Goal: Information Seeking & Learning: Learn about a topic

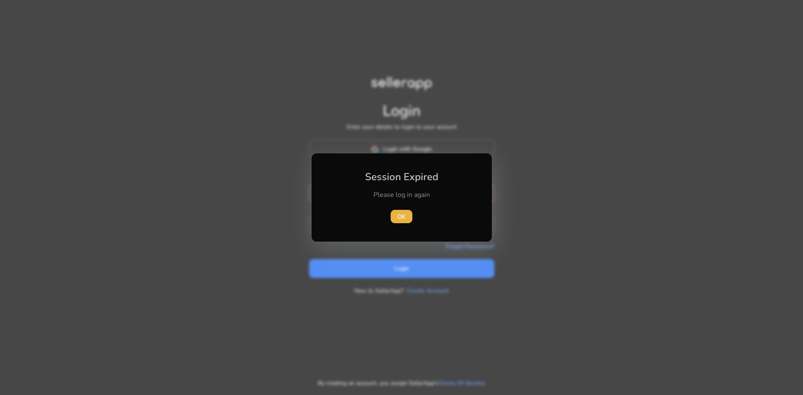
type input "**********"
click at [382, 259] on div at bounding box center [401, 197] width 803 height 395
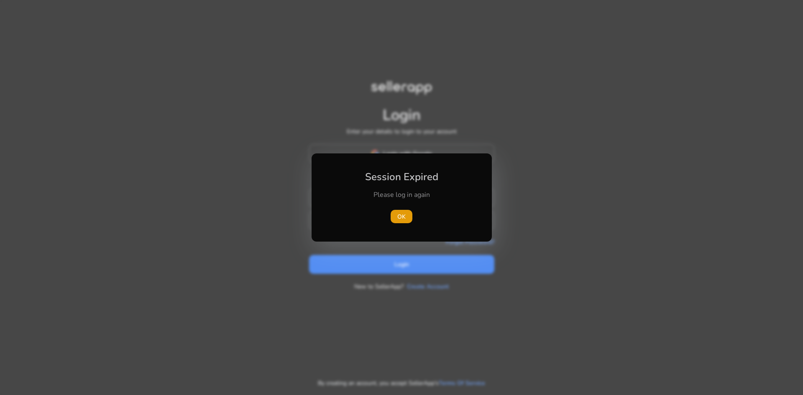
click at [396, 220] on span "button" at bounding box center [402, 217] width 22 height 20
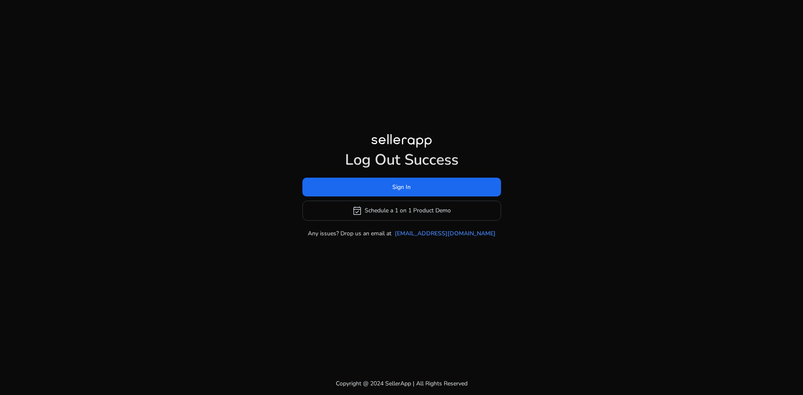
click at [402, 261] on div "Log Out Success Sign In event_available Schedule a 1 on 1 Product Demo Any issu…" at bounding box center [401, 186] width 481 height 372
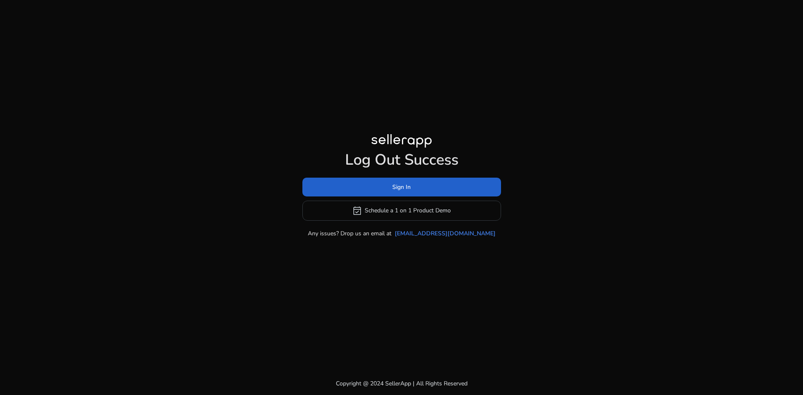
click at [408, 179] on span at bounding box center [401, 187] width 199 height 20
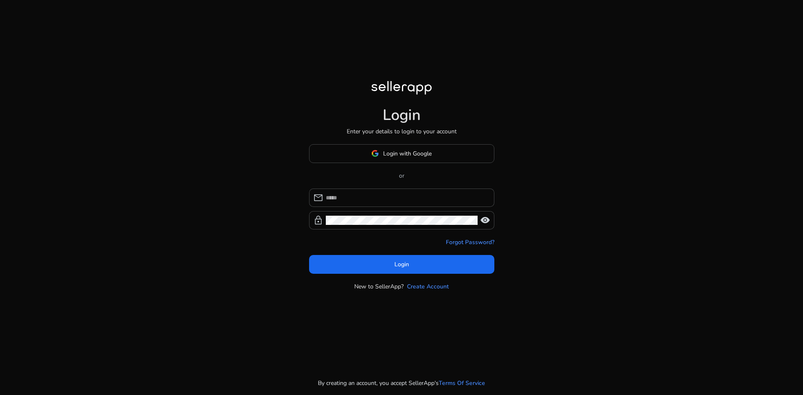
type input "**********"
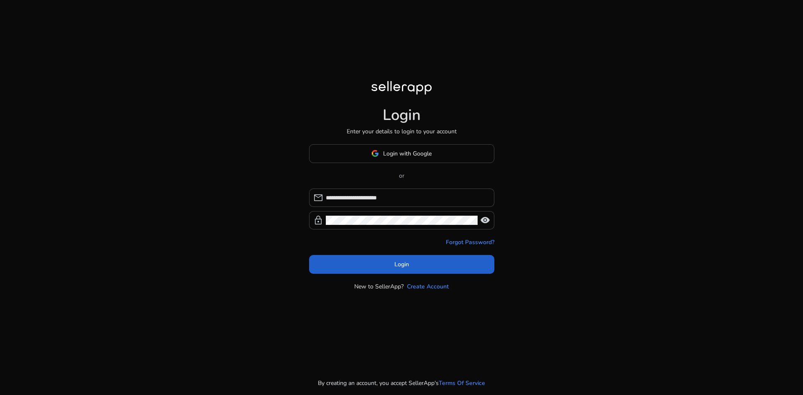
click at [400, 265] on span "Login" at bounding box center [401, 264] width 15 height 9
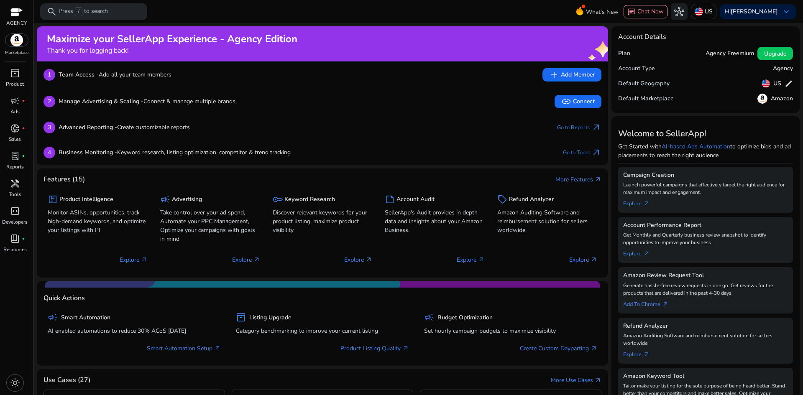
click at [102, 13] on p "Press / to search" at bounding box center [83, 11] width 49 height 9
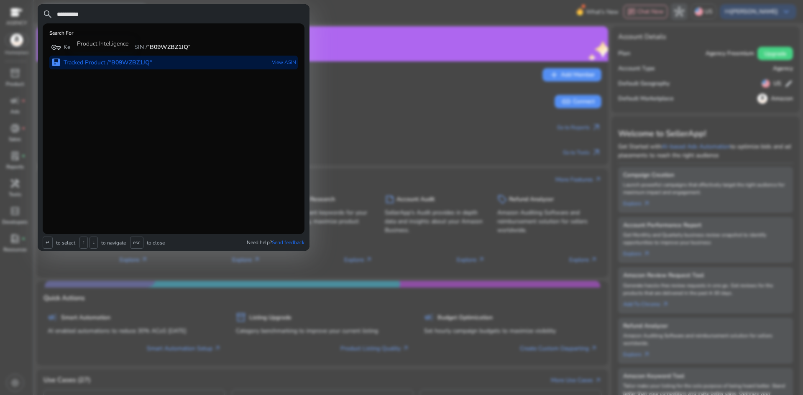
type input "**********"
click at [141, 65] on b "“B09WZBZ1JQ“" at bounding box center [131, 63] width 44 height 8
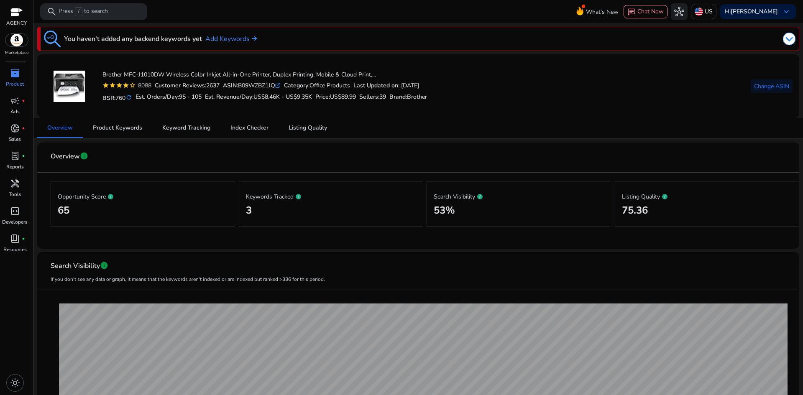
scroll to position [84, 0]
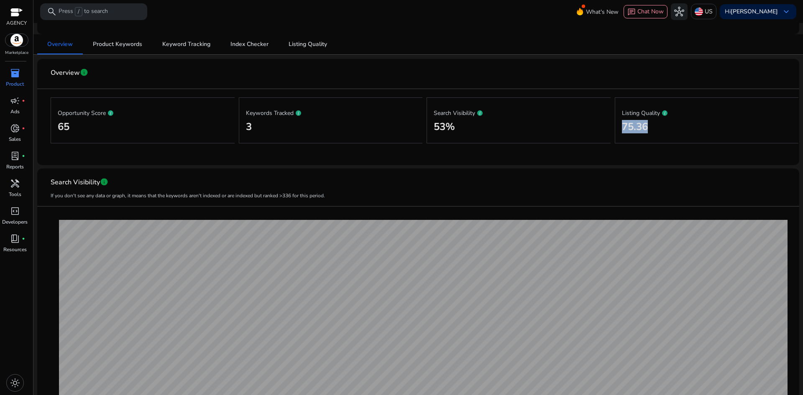
drag, startPoint x: 649, startPoint y: 124, endPoint x: 618, endPoint y: 127, distance: 30.7
click at [618, 127] on div "Listing Quality 75.36" at bounding box center [707, 120] width 184 height 46
click at [663, 138] on div "Listing Quality 75.36" at bounding box center [707, 120] width 184 height 46
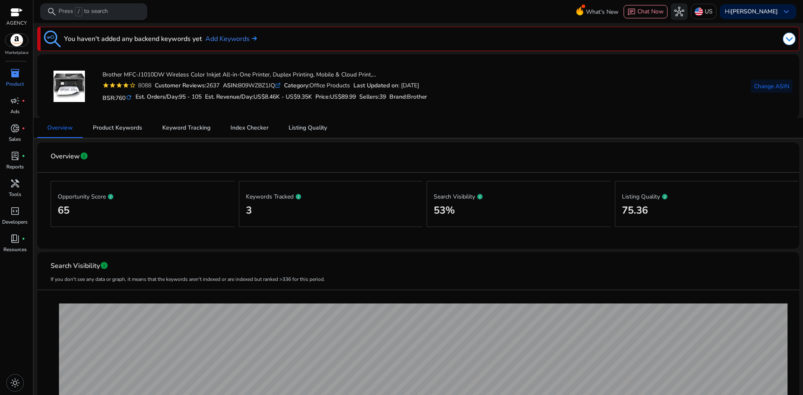
click at [100, 13] on p "Press / to search" at bounding box center [83, 11] width 49 height 9
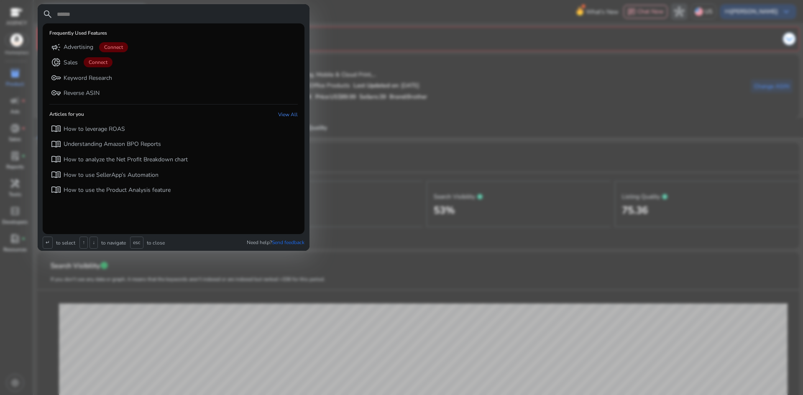
paste input "**********"
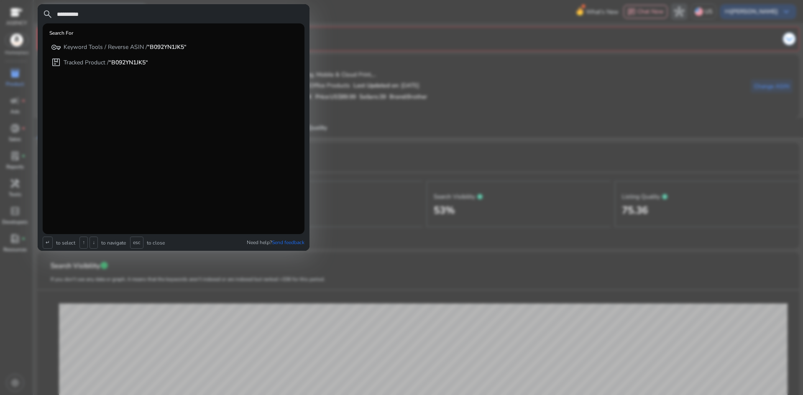
type input "**********"
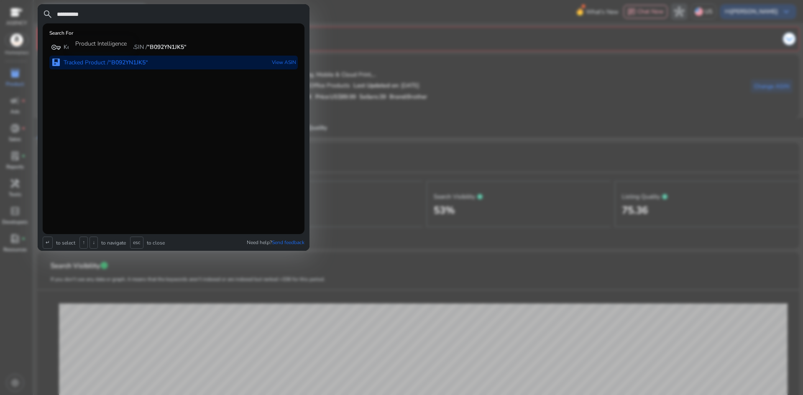
click at [143, 59] on b "“B092YN1JK5“" at bounding box center [128, 63] width 39 height 8
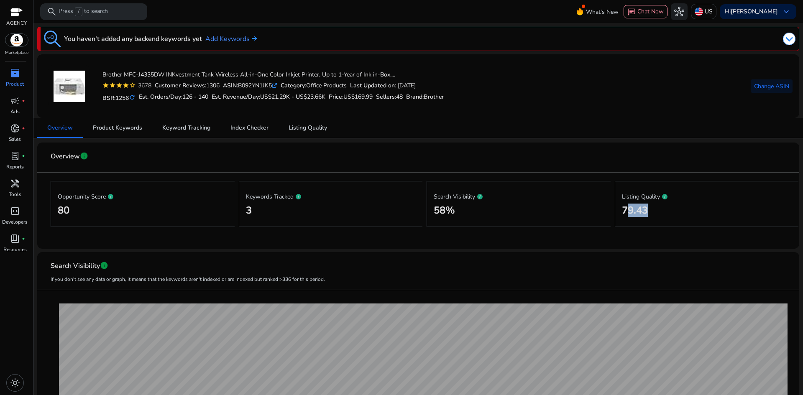
drag, startPoint x: 649, startPoint y: 212, endPoint x: 624, endPoint y: 210, distance: 25.6
click at [623, 211] on h2 "79.43" at bounding box center [707, 211] width 170 height 12
click at [97, 10] on p "Press / to search" at bounding box center [83, 11] width 49 height 9
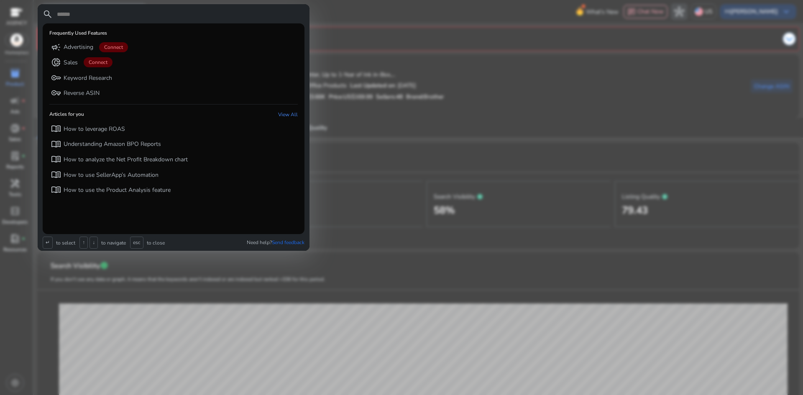
paste input "**********"
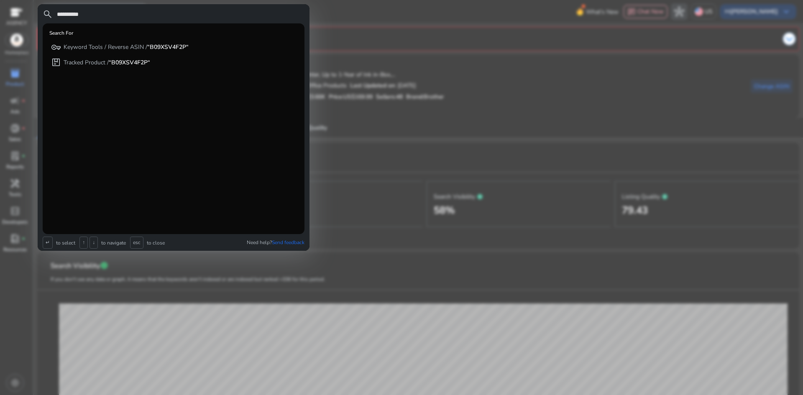
type input "**********"
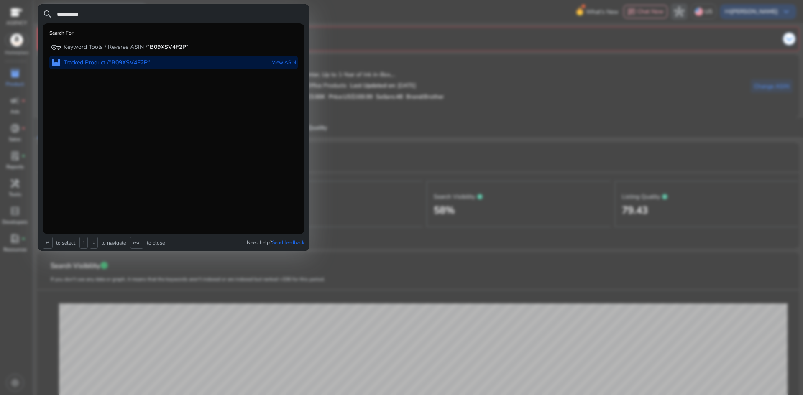
click at [161, 65] on div "package Tracked Product / “B09XSV4F2P“ View ASIN" at bounding box center [173, 63] width 248 height 14
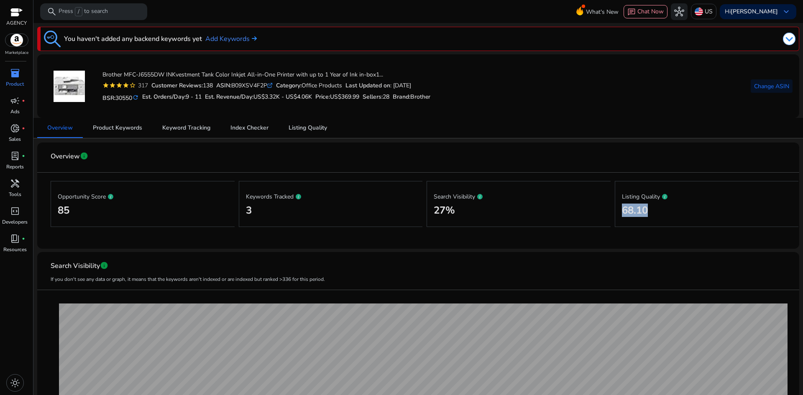
drag, startPoint x: 627, startPoint y: 209, endPoint x: 618, endPoint y: 210, distance: 8.8
click at [618, 210] on div "Listing Quality 68.10" at bounding box center [707, 204] width 184 height 46
click at [622, 240] on mat-card-content "Opportunity Score 85 Keywords Tracked 3 Search Visibility 27% Listing Quality 6…" at bounding box center [418, 207] width 749 height 69
click at [308, 135] on span "Listing Quality" at bounding box center [308, 128] width 38 height 20
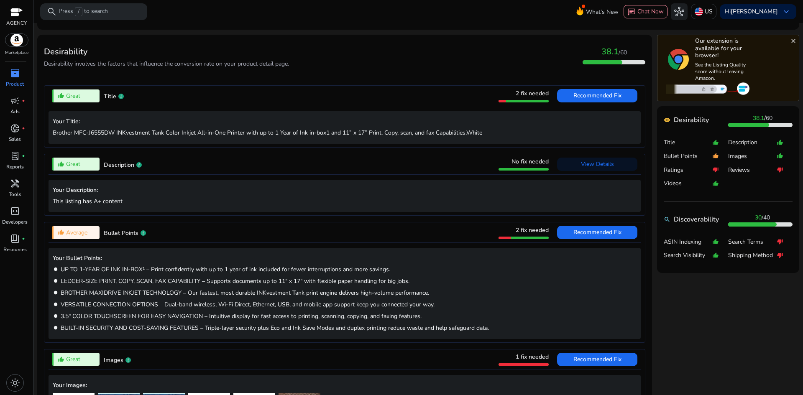
scroll to position [293, 0]
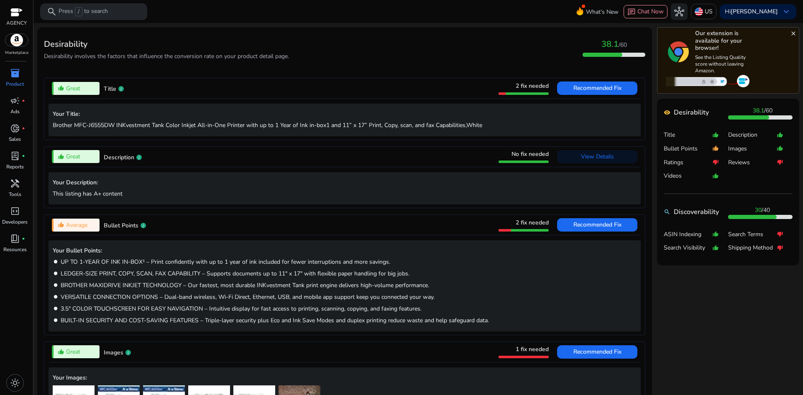
click at [520, 223] on span "2 fix needed" at bounding box center [532, 223] width 33 height 8
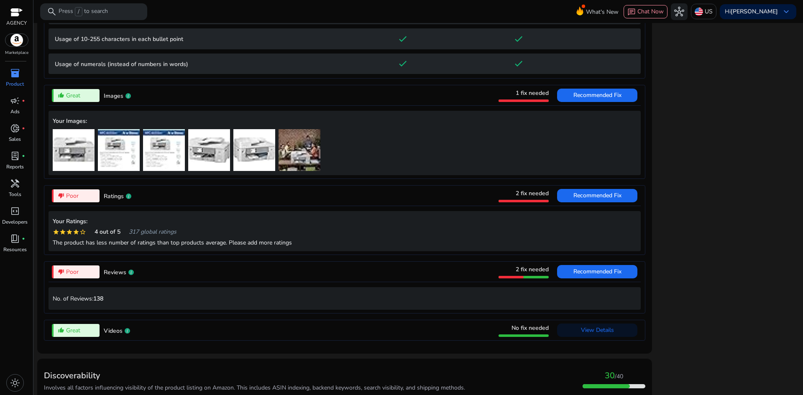
scroll to position [758, 0]
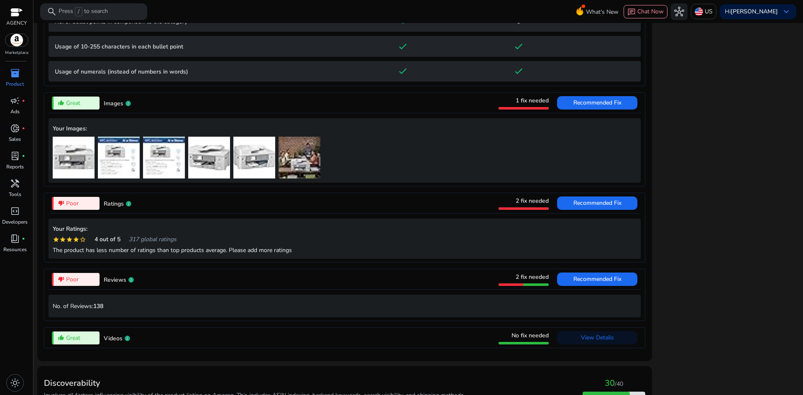
click at [500, 99] on div "1 fix needed" at bounding box center [524, 103] width 50 height 13
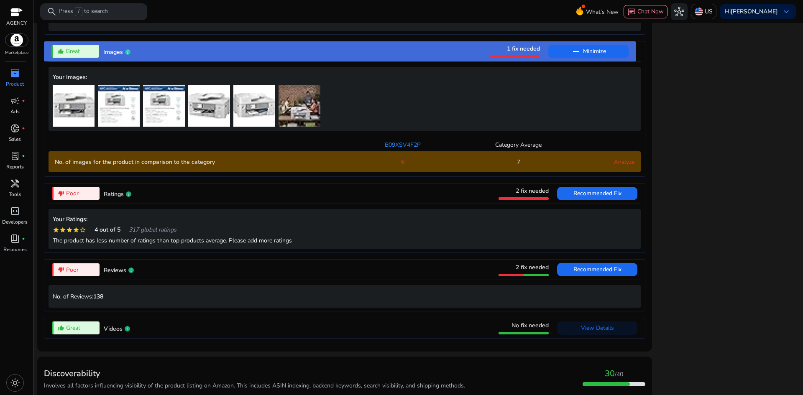
scroll to position [593, 0]
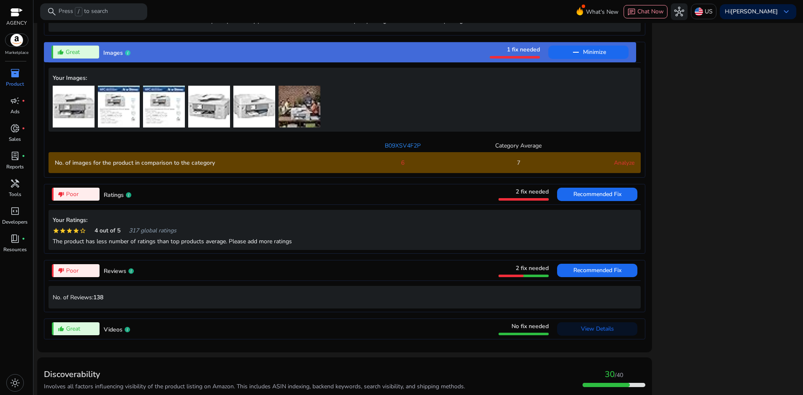
click at [502, 195] on div "2 fix needed" at bounding box center [524, 194] width 50 height 13
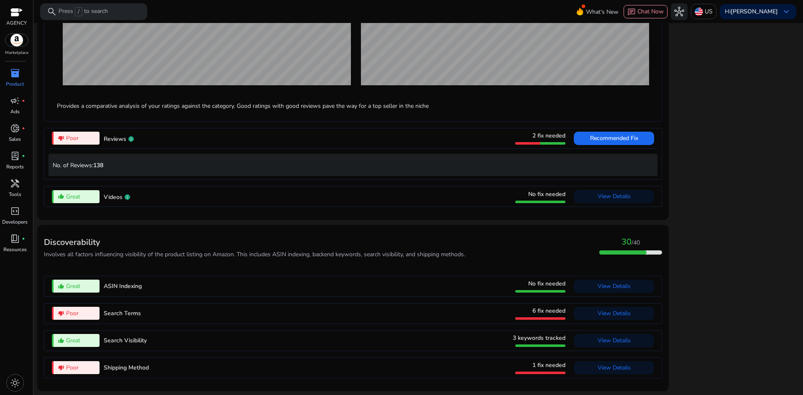
scroll to position [848, 0]
click at [334, 309] on div "thumb_down_alt Poor Search Terms 6 fix needed View Details" at bounding box center [353, 314] width 609 height 20
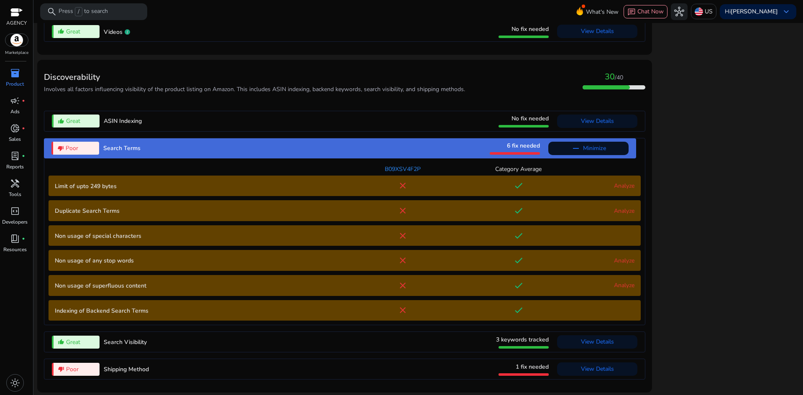
scroll to position [853, 0]
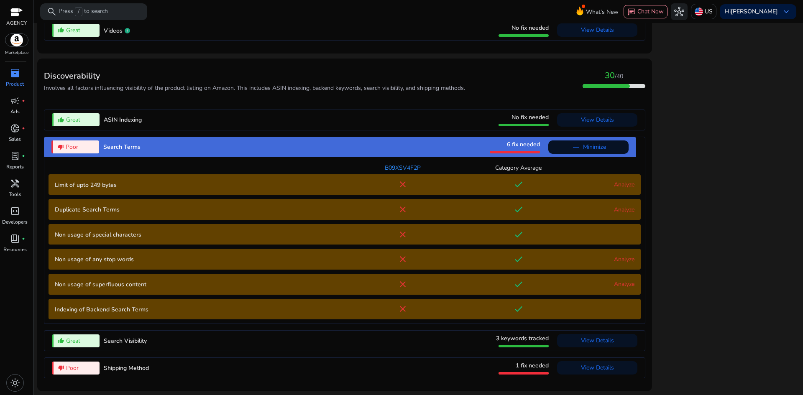
click at [627, 184] on link "Analyze" at bounding box center [624, 185] width 20 height 8
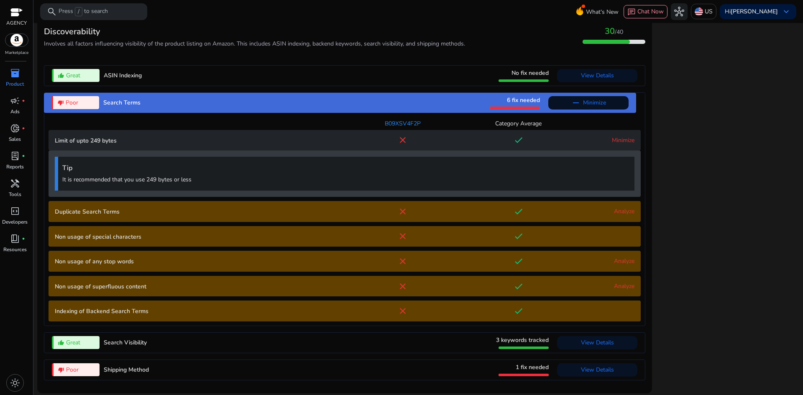
scroll to position [899, 0]
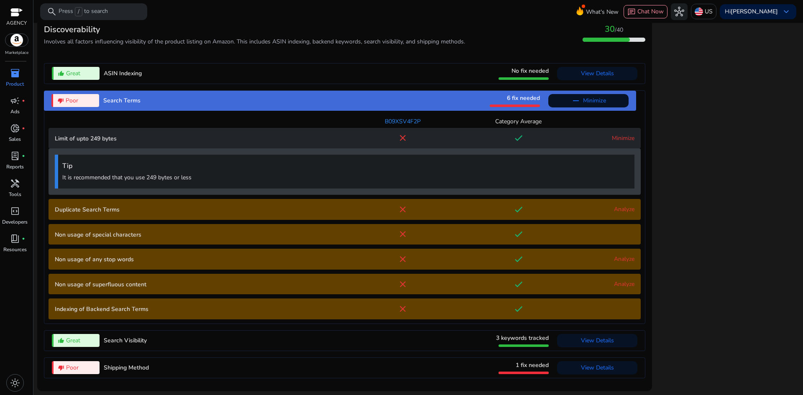
drag, startPoint x: 185, startPoint y: 177, endPoint x: 112, endPoint y: 171, distance: 73.9
click at [112, 171] on div "Tip It is recommended that you use 249 bytes or less" at bounding box center [345, 172] width 580 height 34
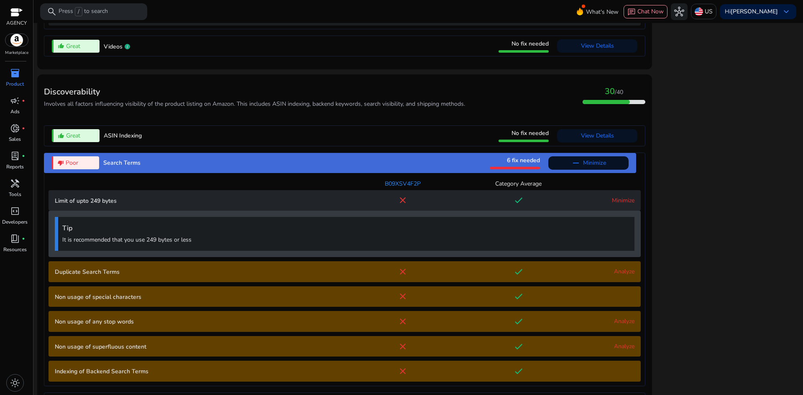
scroll to position [816, 0]
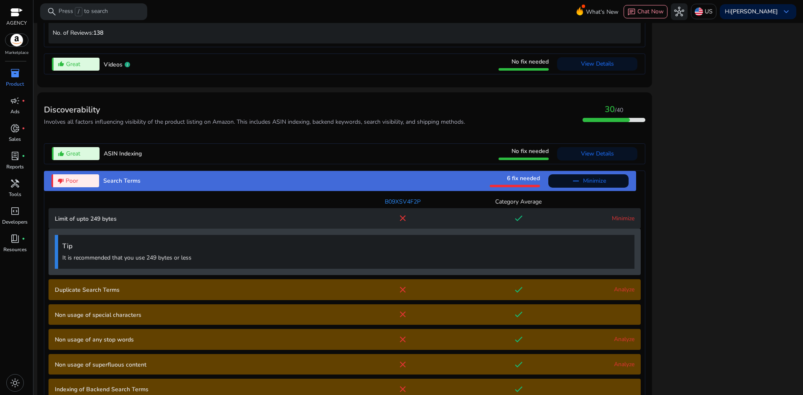
click at [617, 293] on link "Analyze" at bounding box center [624, 290] width 20 height 8
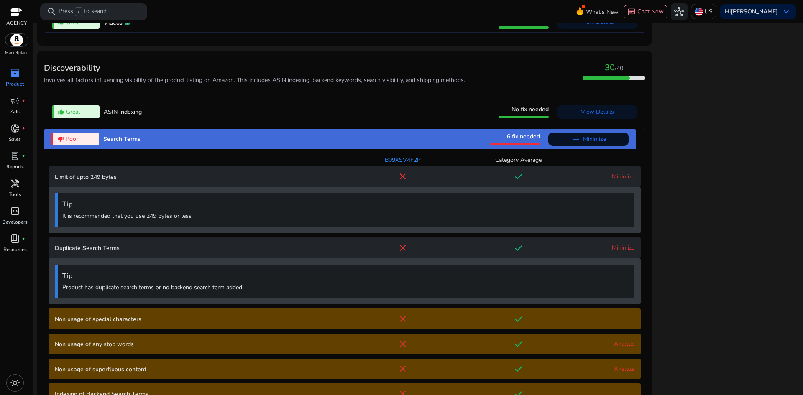
scroll to position [946, 0]
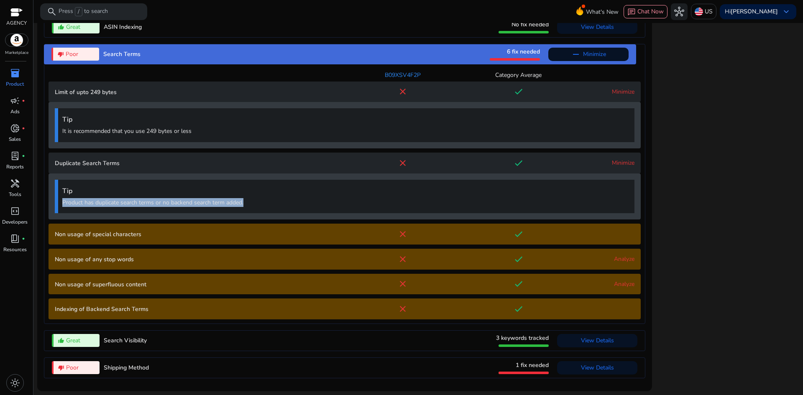
drag, startPoint x: 220, startPoint y: 203, endPoint x: 63, endPoint y: 200, distance: 156.5
click at [63, 200] on p "Product has duplicate search terms or no backend search term added." at bounding box center [346, 202] width 568 height 9
click at [617, 255] on div "Analyze" at bounding box center [605, 259] width 58 height 9
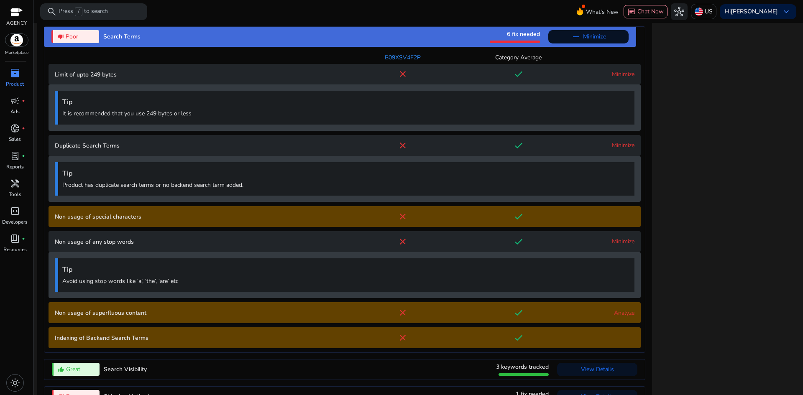
scroll to position [992, 0]
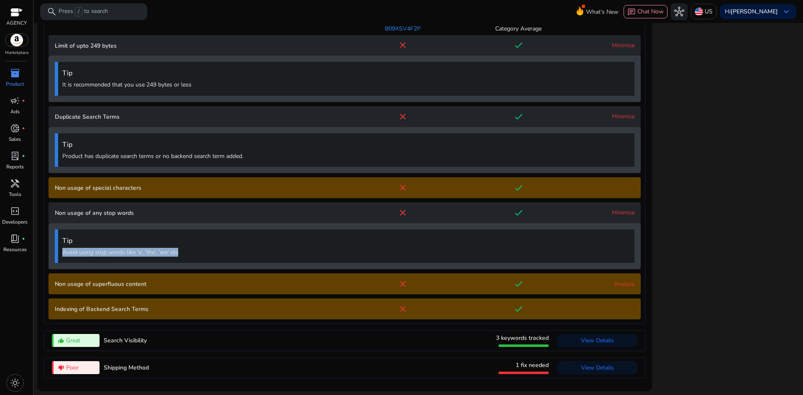
drag, startPoint x: 196, startPoint y: 251, endPoint x: 53, endPoint y: 251, distance: 142.7
click at [53, 251] on div "Tip Avoid using stop words like ‘a’, ‘the’, ‘are’ etc" at bounding box center [345, 246] width 592 height 46
click at [625, 283] on link "Analyze" at bounding box center [624, 284] width 20 height 8
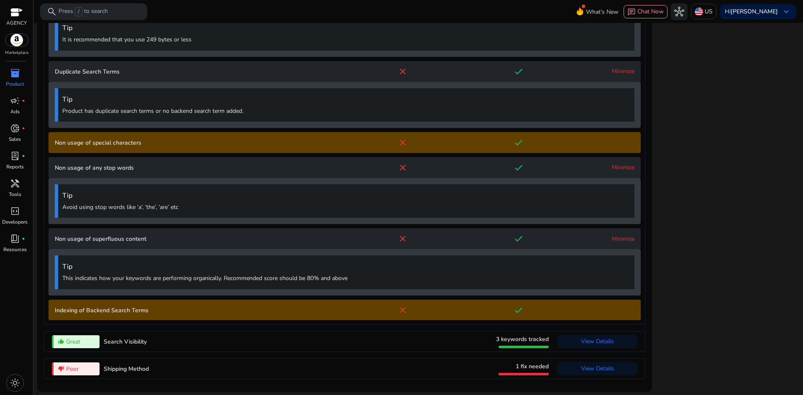
scroll to position [1038, 0]
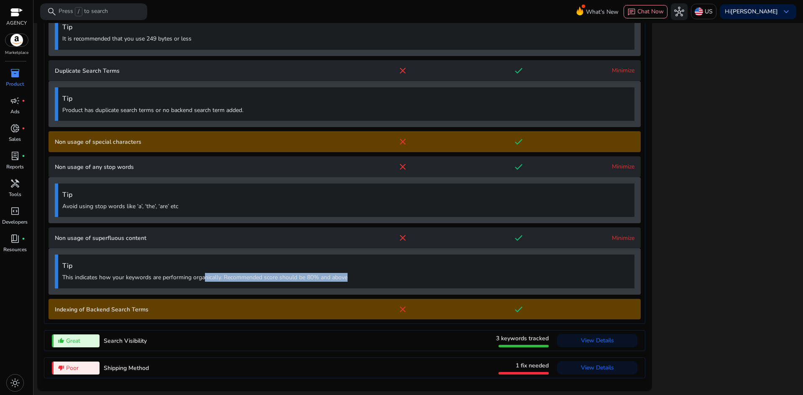
drag, startPoint x: 353, startPoint y: 279, endPoint x: 205, endPoint y: 278, distance: 148.1
click at [205, 278] on p "This indicates how your keywords are performing organically. Recommended score …" at bounding box center [346, 277] width 568 height 9
click at [155, 280] on p "This indicates how your keywords are performing organically. Recommended score …" at bounding box center [346, 277] width 568 height 9
click at [98, 311] on p "Indexing of Backend Search Terms" at bounding box center [200, 309] width 290 height 9
drag, startPoint x: 153, startPoint y: 308, endPoint x: 71, endPoint y: 315, distance: 81.9
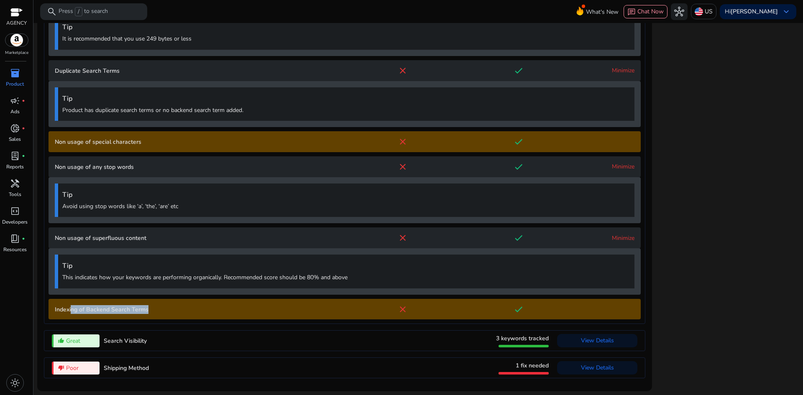
click at [71, 315] on Terms "Indexing of Backend Search Terms close done" at bounding box center [345, 309] width 592 height 21
click at [215, 320] on div "thumb_down_alt Poor Search Terms 6 fix needed remove Minimize B09XSV4F2P Catego…" at bounding box center [345, 137] width 602 height 373
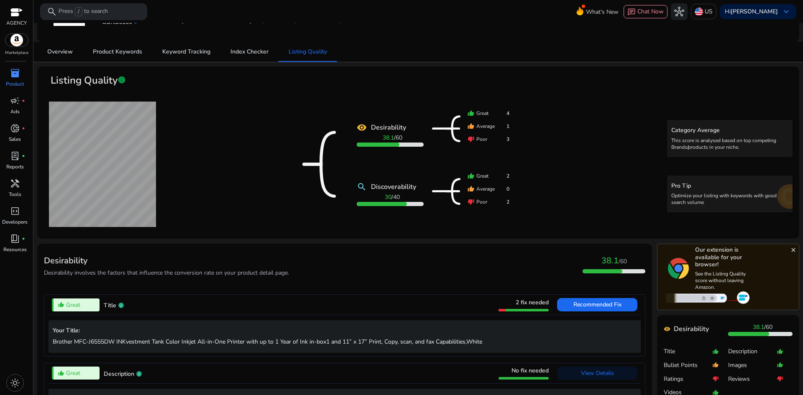
scroll to position [34, 0]
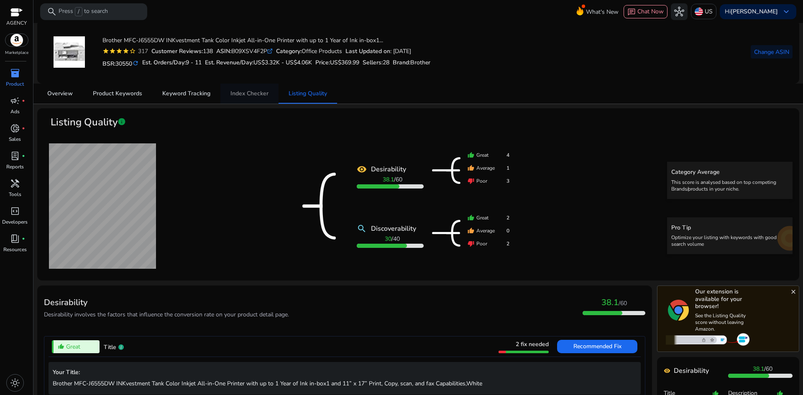
click at [262, 97] on span "Index Checker" at bounding box center [250, 94] width 38 height 20
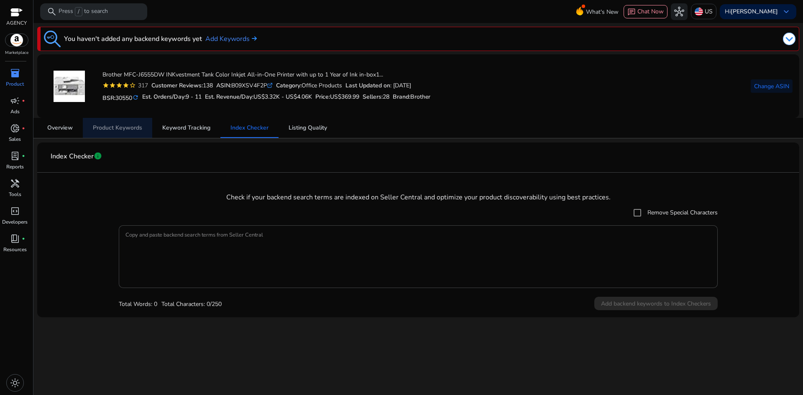
click at [134, 134] on span "Product Keywords" at bounding box center [117, 128] width 49 height 20
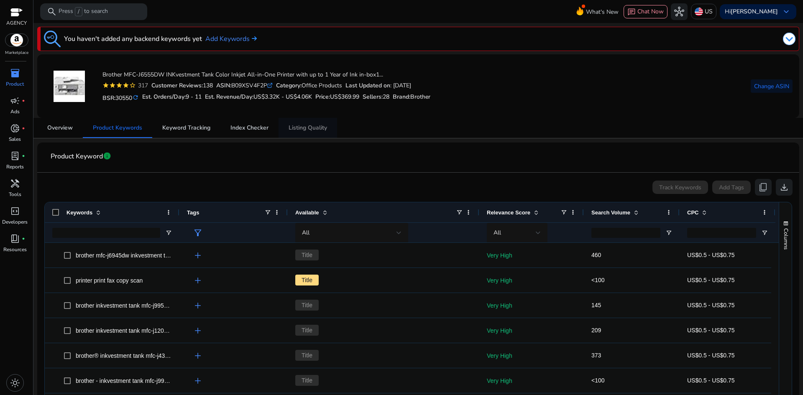
click at [299, 130] on span "Listing Quality" at bounding box center [308, 128] width 38 height 6
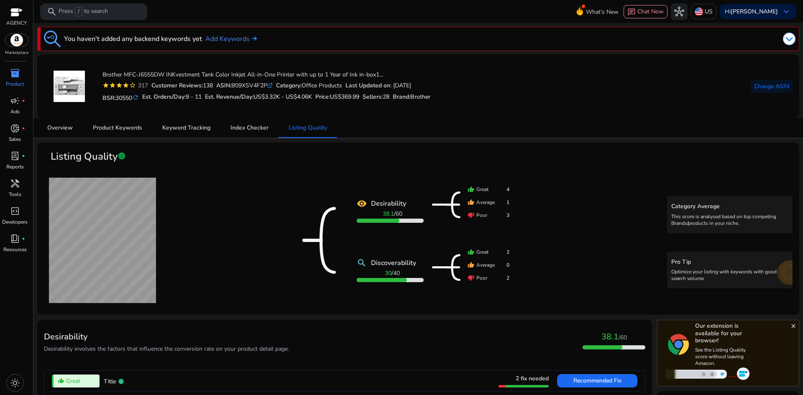
click at [94, 7] on p "Press / to search" at bounding box center [83, 11] width 49 height 9
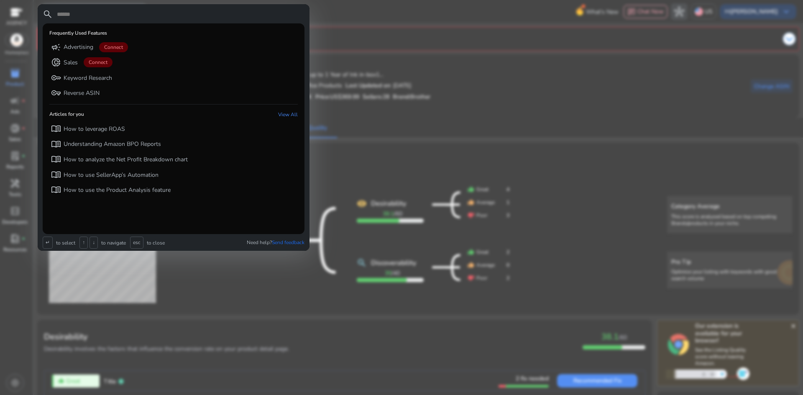
paste input "**********"
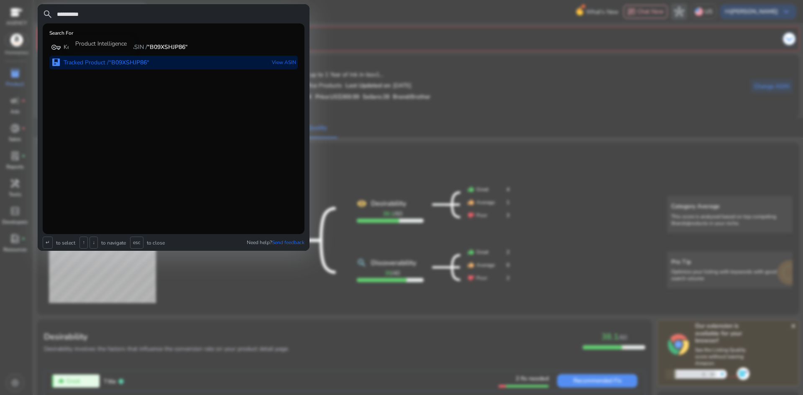
type input "**********"
click at [115, 61] on b "“B09XSHJP86“" at bounding box center [129, 63] width 41 height 8
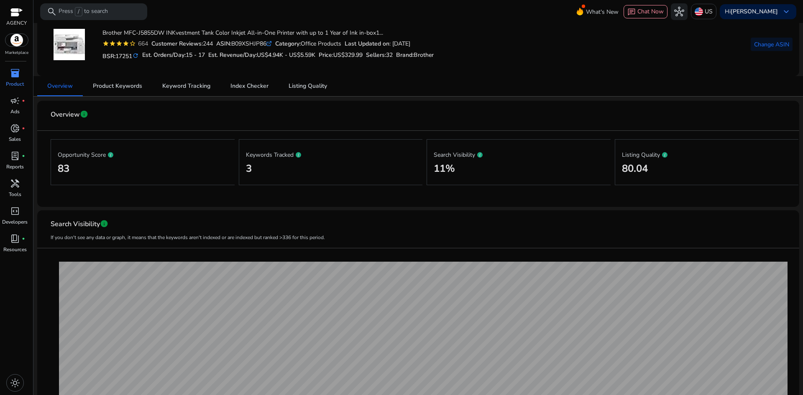
scroll to position [84, 0]
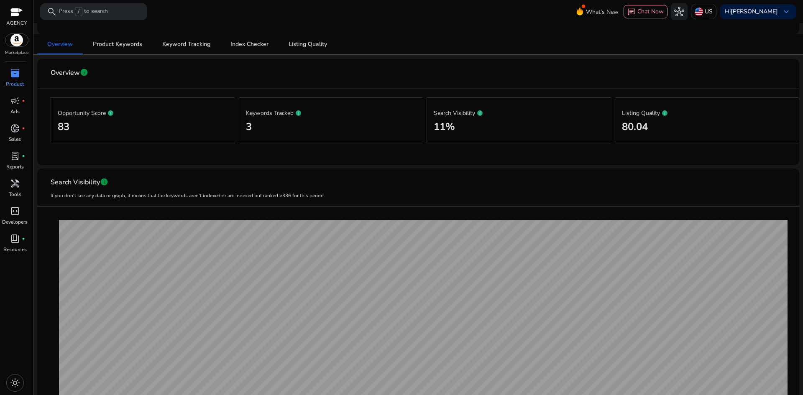
click at [642, 115] on p "Listing Quality" at bounding box center [707, 113] width 170 height 10
click at [305, 41] on span "Listing Quality" at bounding box center [308, 44] width 38 height 6
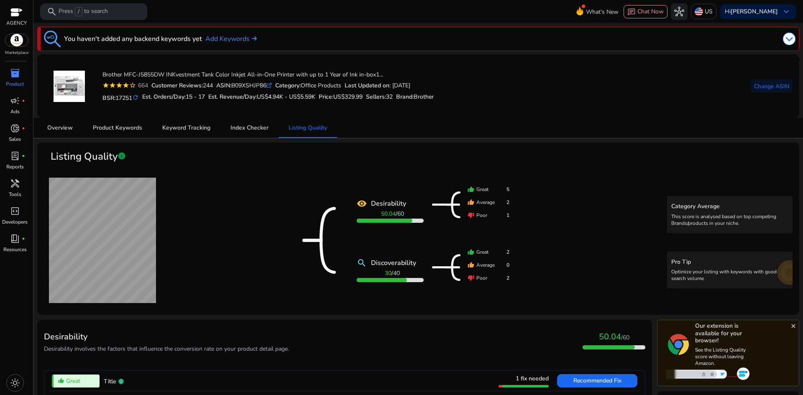
click at [103, 12] on p "Press / to search" at bounding box center [83, 11] width 49 height 9
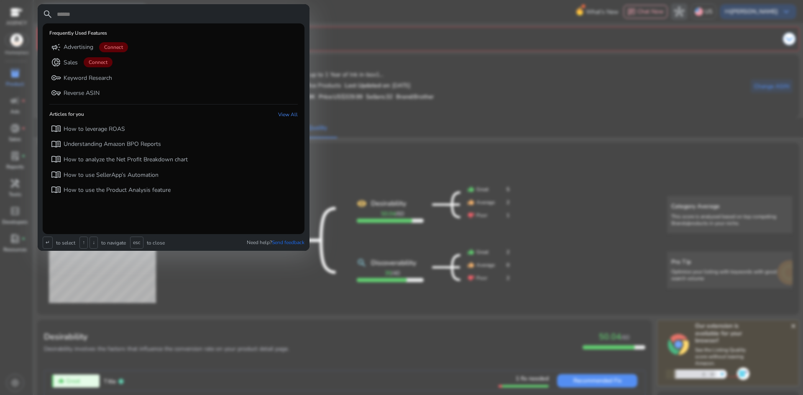
type input "**********"
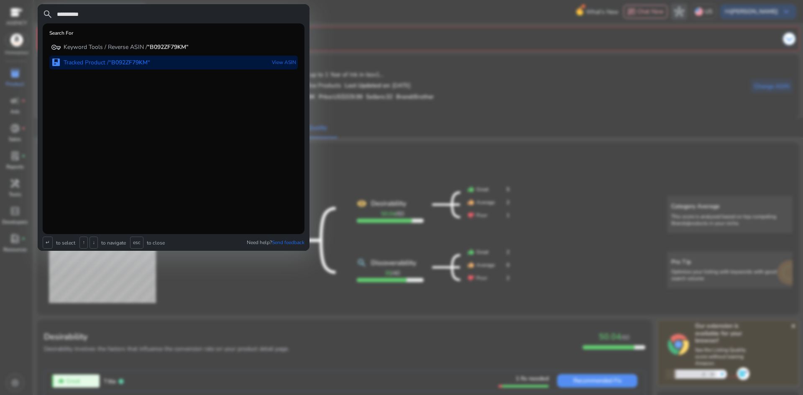
click at [153, 62] on div "package Tracked Product / “B092ZF79KM“ View ASIN" at bounding box center [173, 63] width 248 height 14
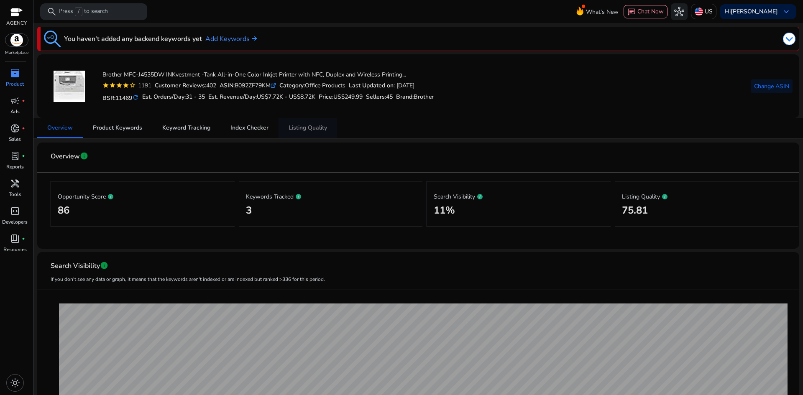
click at [313, 133] on span "Listing Quality" at bounding box center [308, 128] width 38 height 20
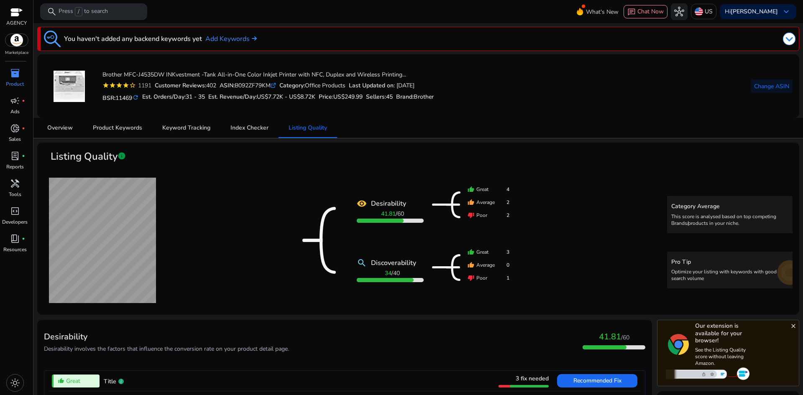
click at [106, 15] on p "Press / to search" at bounding box center [83, 11] width 49 height 9
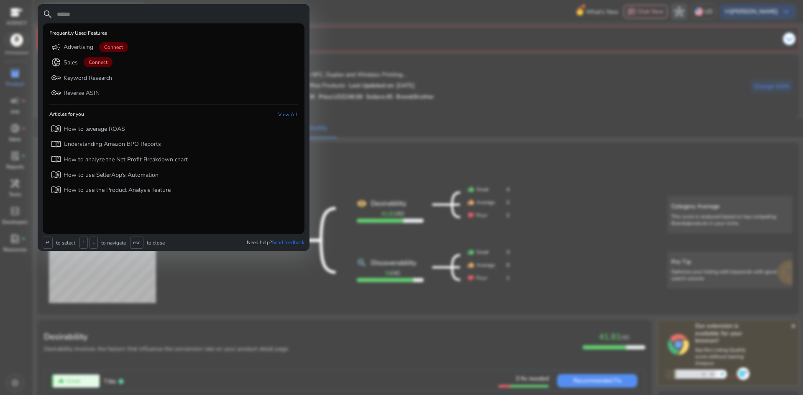
paste input "**********"
type input "**********"
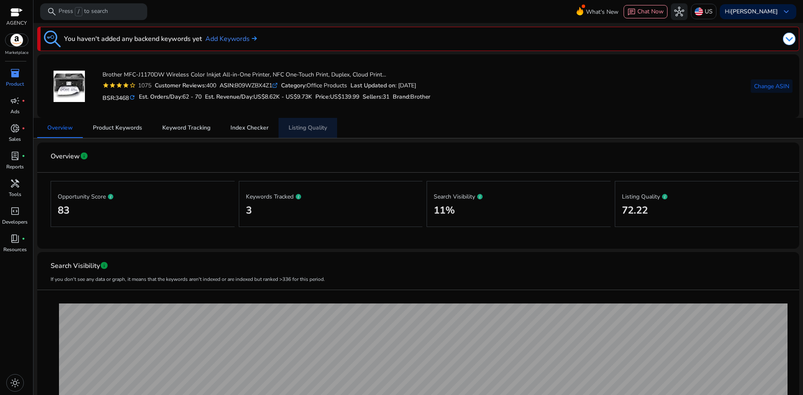
click at [312, 121] on span "Listing Quality" at bounding box center [308, 128] width 38 height 20
